Goal: Task Accomplishment & Management: Complete application form

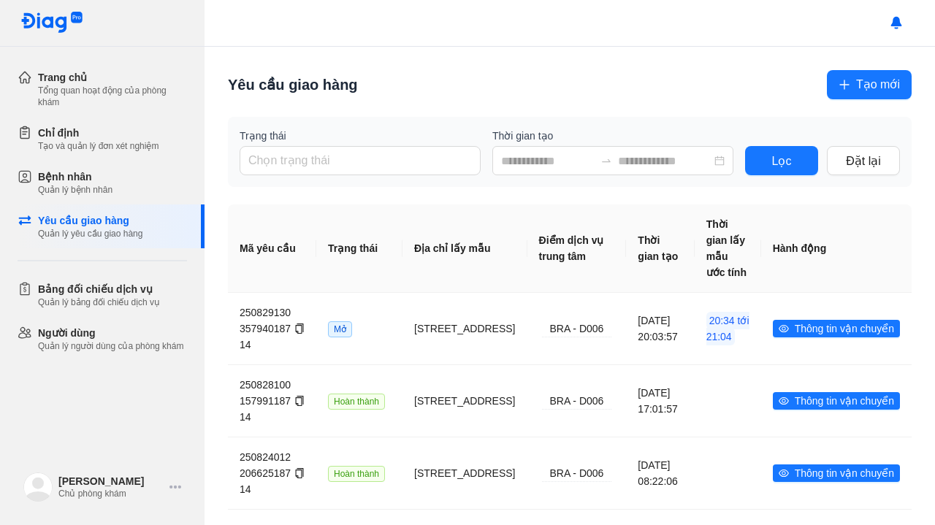
click at [860, 75] on button "Tạo mới" at bounding box center [869, 84] width 85 height 29
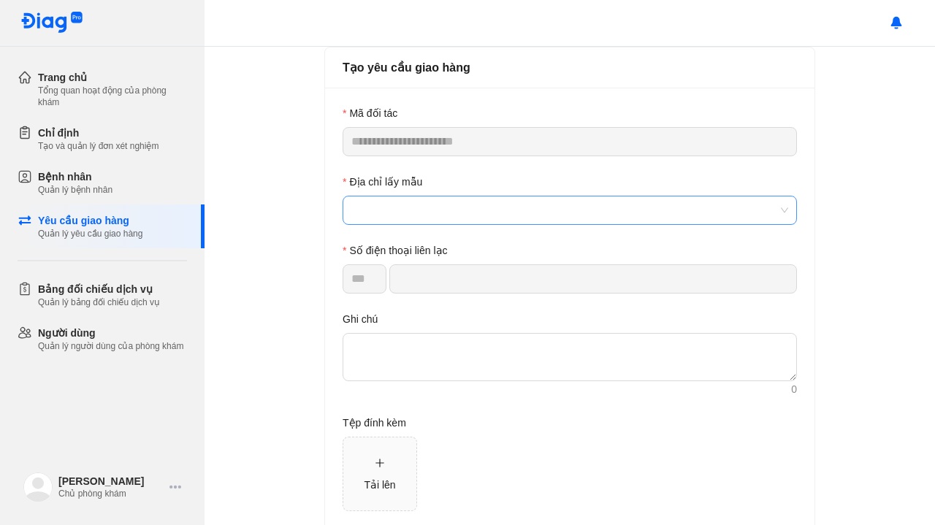
click at [463, 219] on span at bounding box center [569, 211] width 437 height 28
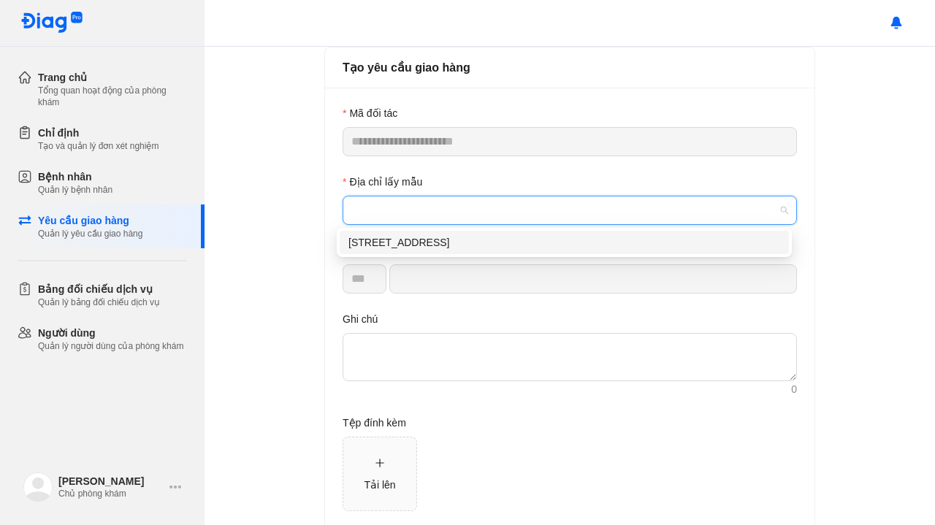
click at [442, 241] on div "[STREET_ADDRESS]" at bounding box center [564, 242] width 432 height 16
type input "*********"
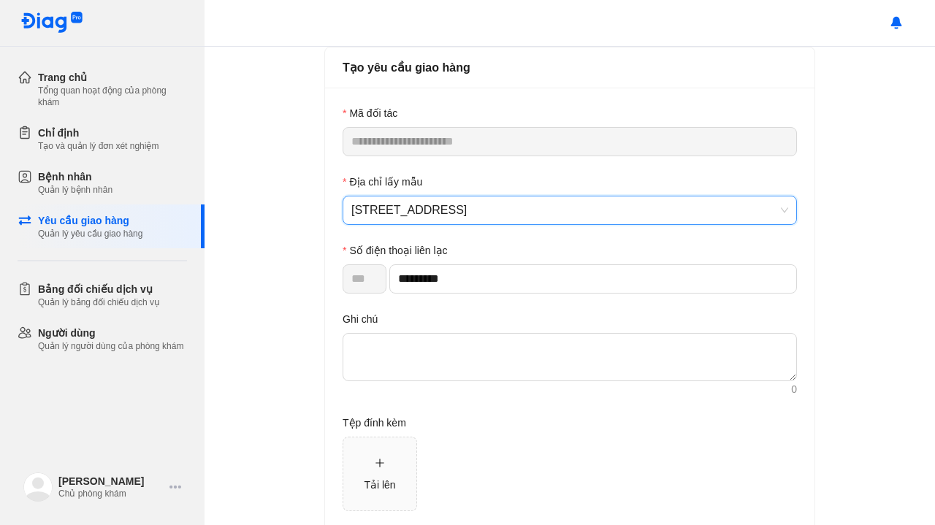
scroll to position [74, 0]
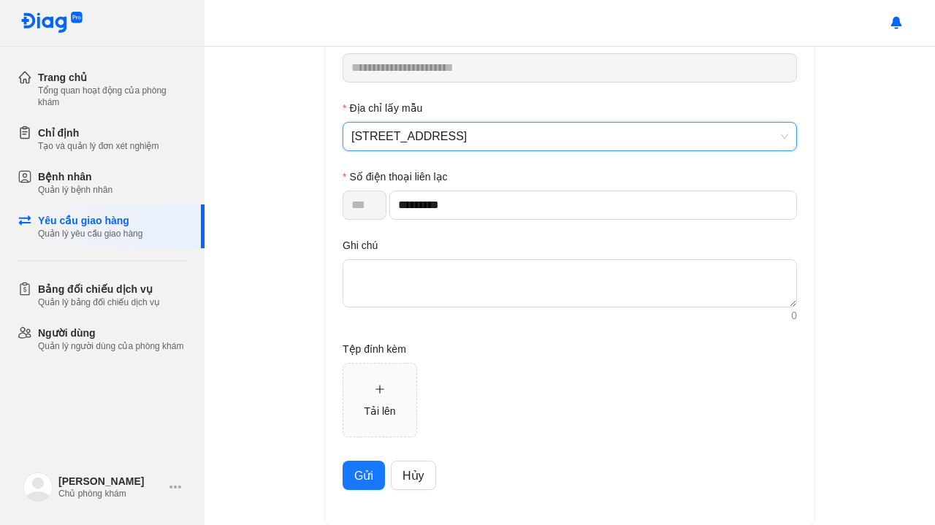
click at [343, 476] on button "Gửi" at bounding box center [364, 475] width 42 height 29
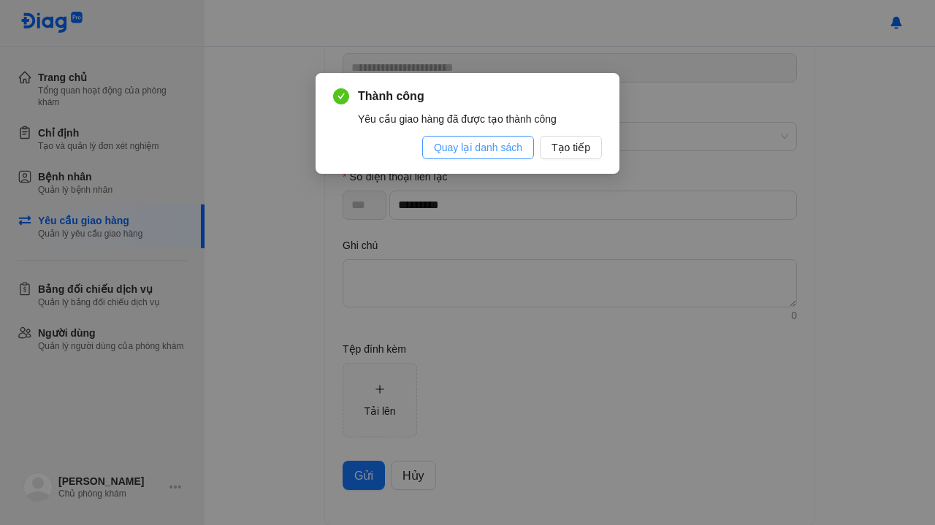
click at [507, 147] on span "Quay lại danh sách" at bounding box center [478, 148] width 88 height 16
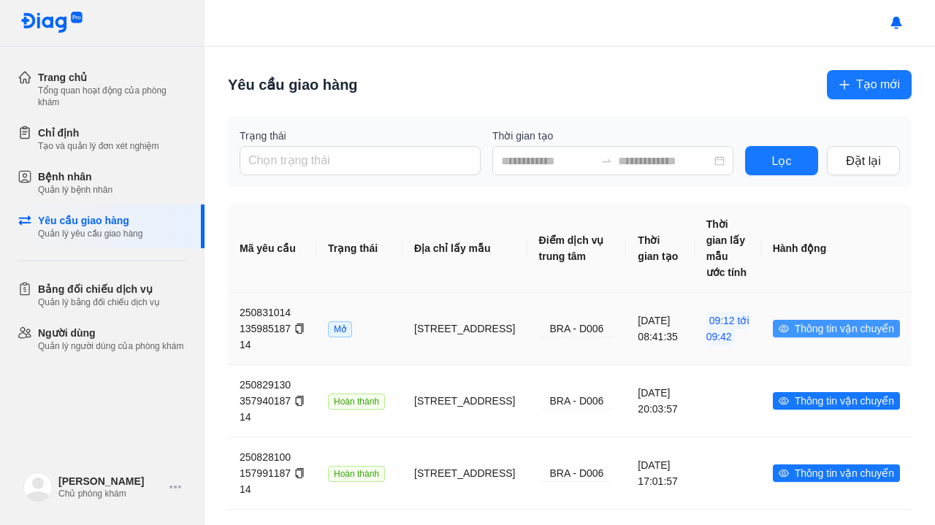
click at [779, 324] on icon "eye" at bounding box center [784, 329] width 10 height 10
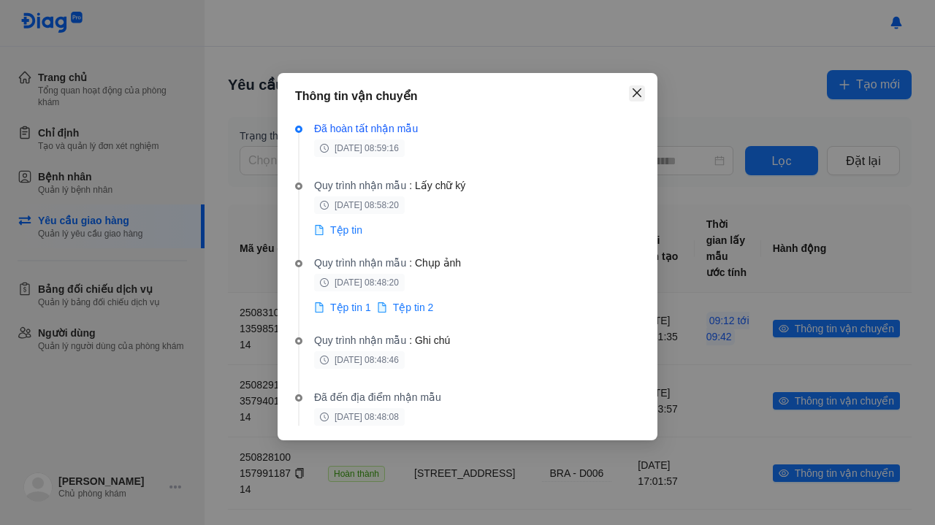
click at [638, 93] on icon "close" at bounding box center [637, 93] width 12 height 12
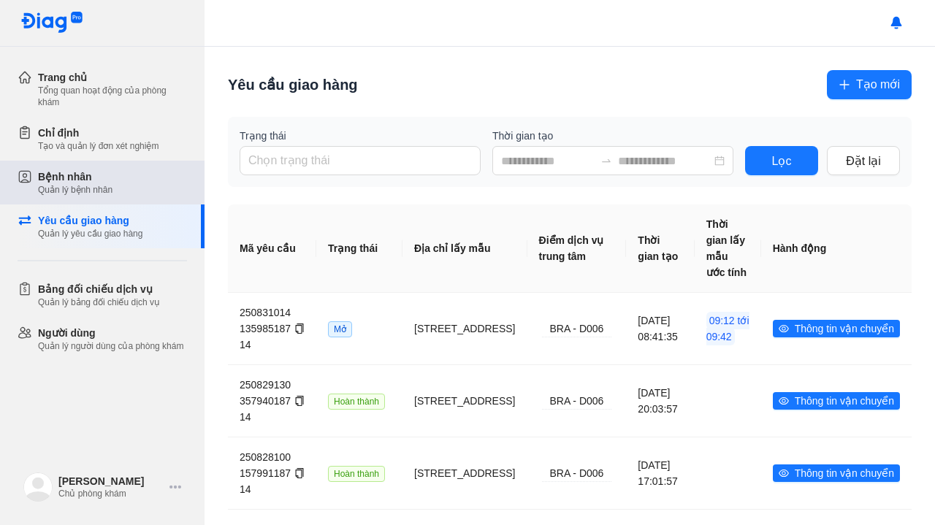
click at [83, 189] on div "Quản lý bệnh nhân" at bounding box center [75, 190] width 75 height 12
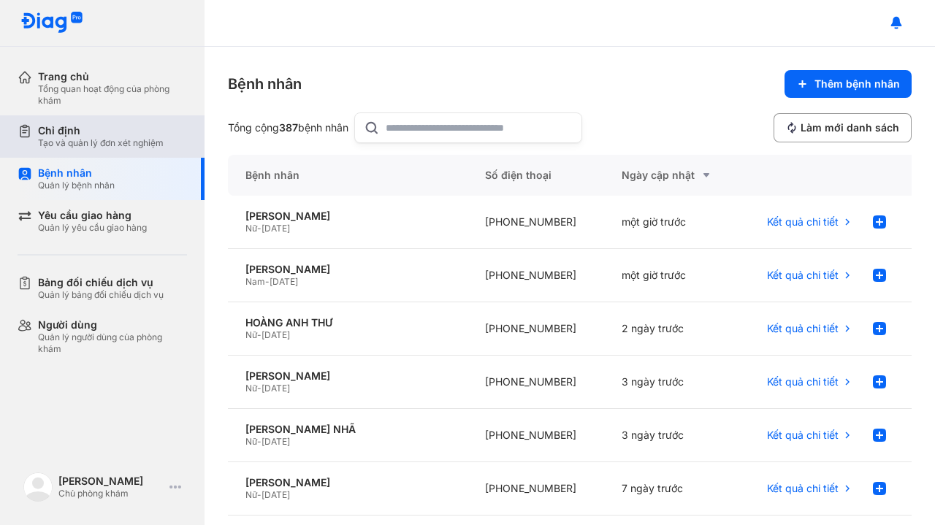
click at [74, 131] on div "Chỉ định" at bounding box center [101, 130] width 126 height 13
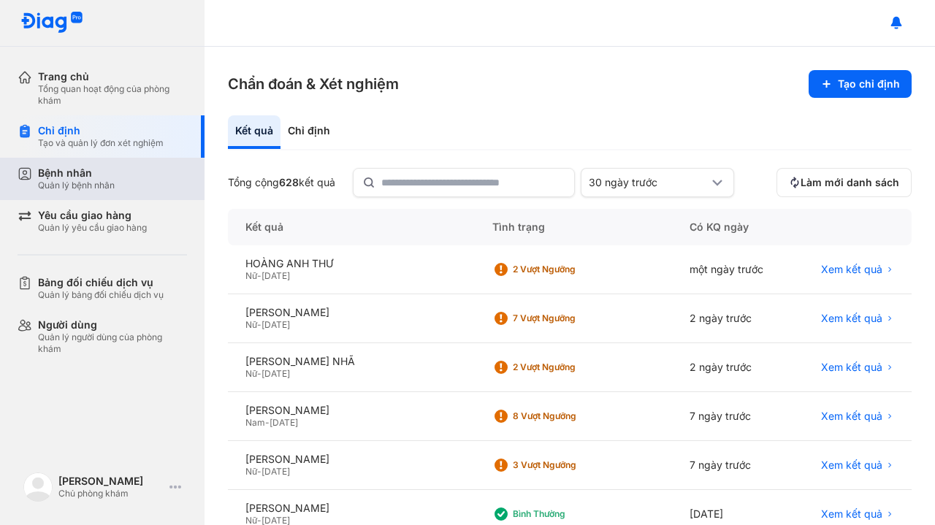
click at [86, 191] on div "Quản lý bệnh nhân" at bounding box center [76, 186] width 77 height 12
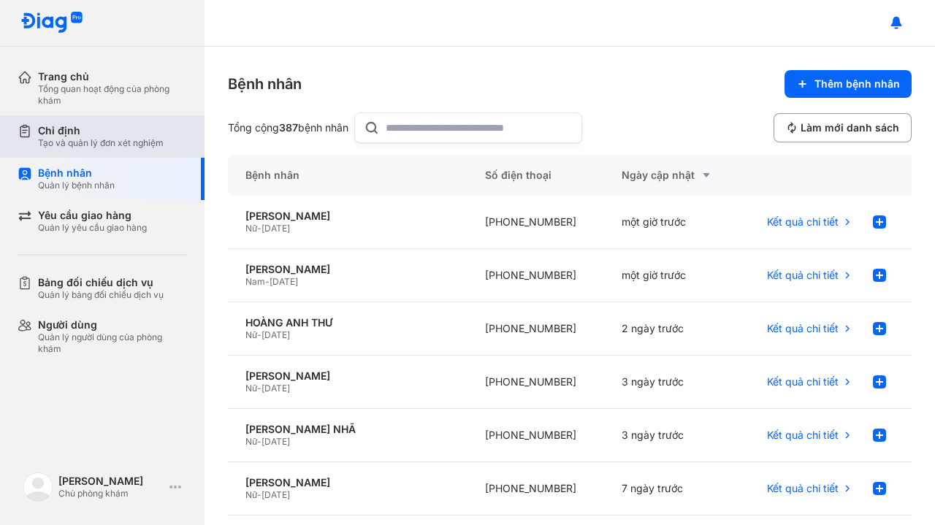
click at [73, 119] on div "Chỉ định Tạo và quản lý đơn xét nghiệm" at bounding box center [111, 136] width 187 height 42
